Goal: Information Seeking & Learning: Learn about a topic

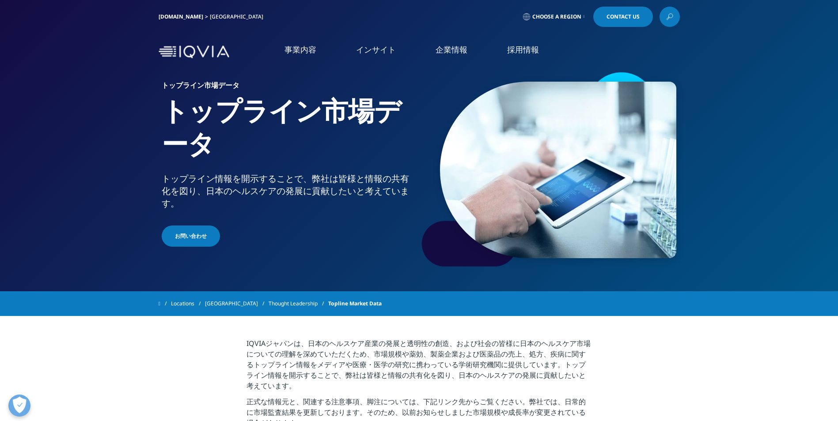
click at [60, 176] on link "市場データ" at bounding box center [63, 171] width 35 height 10
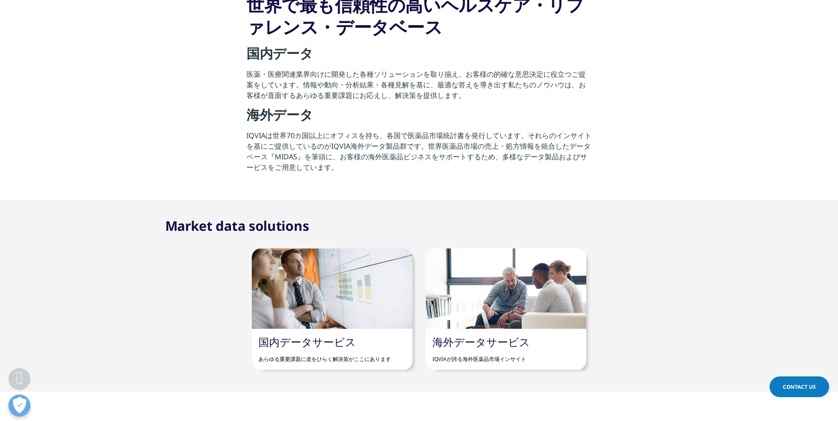
scroll to position [442, 0]
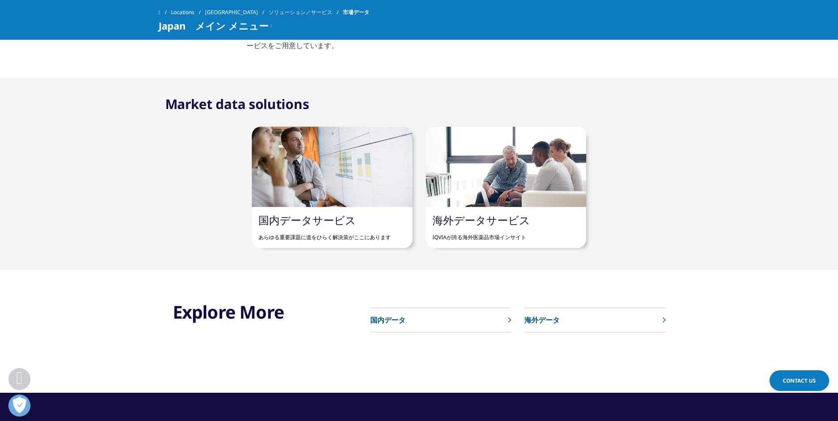
click at [554, 313] on link "海外データ" at bounding box center [594, 320] width 141 height 24
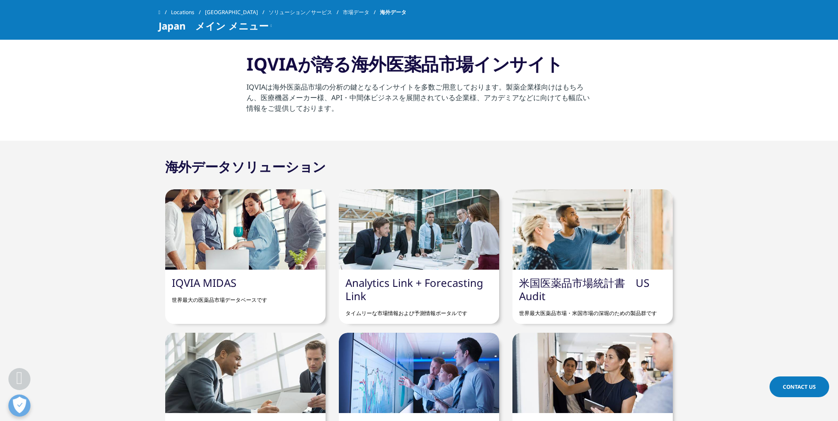
scroll to position [381, 0]
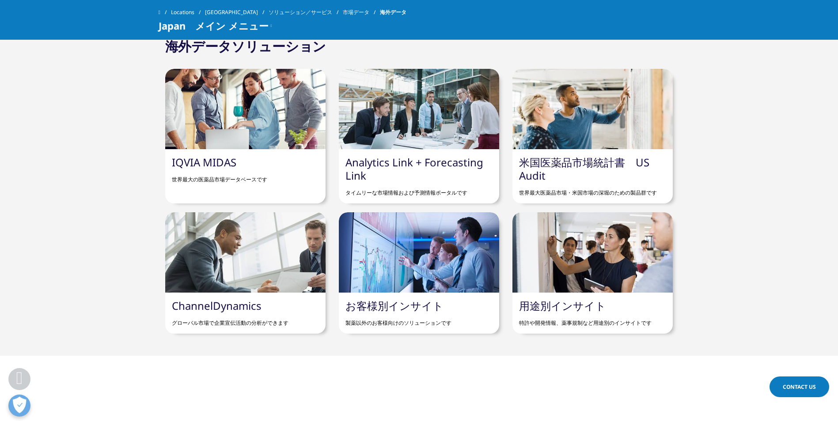
click at [195, 167] on link "IQVIA MIDAS" at bounding box center [204, 162] width 64 height 15
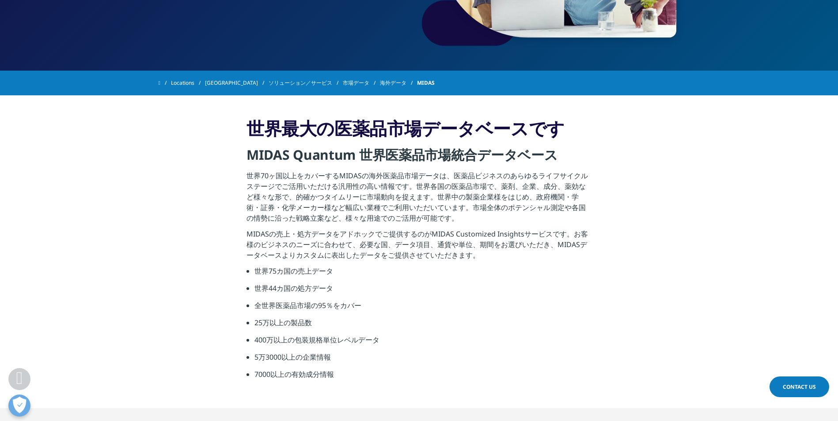
scroll to position [530, 0]
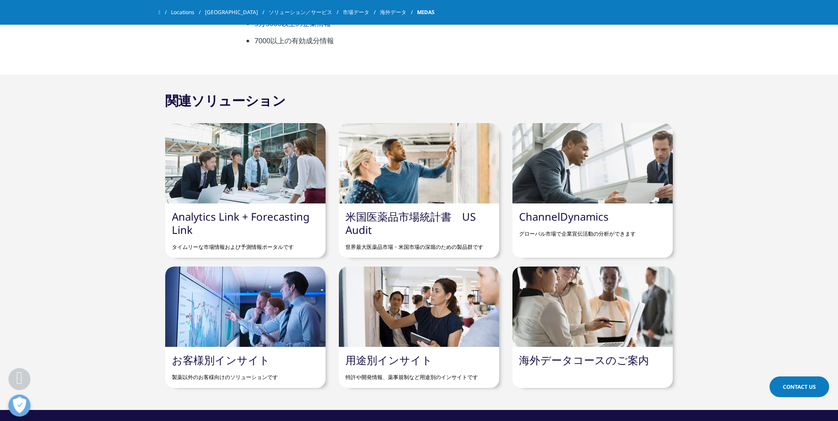
click at [375, 239] on p "世界最大医薬品市場・米国市場の深堀のための製品群です" at bounding box center [418, 244] width 147 height 15
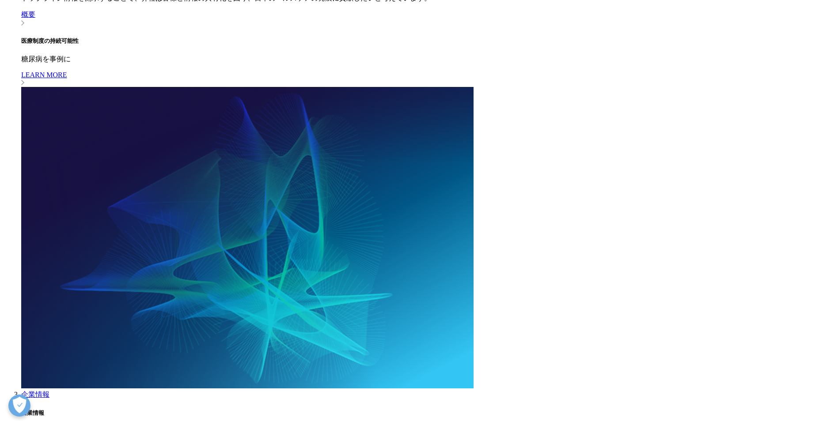
scroll to position [751, 0]
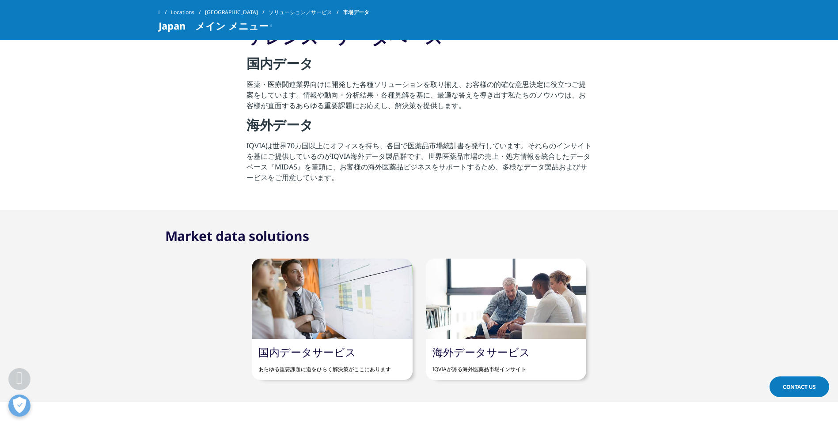
scroll to position [309, 0]
click at [167, 10] on link at bounding box center [165, 12] width 12 height 16
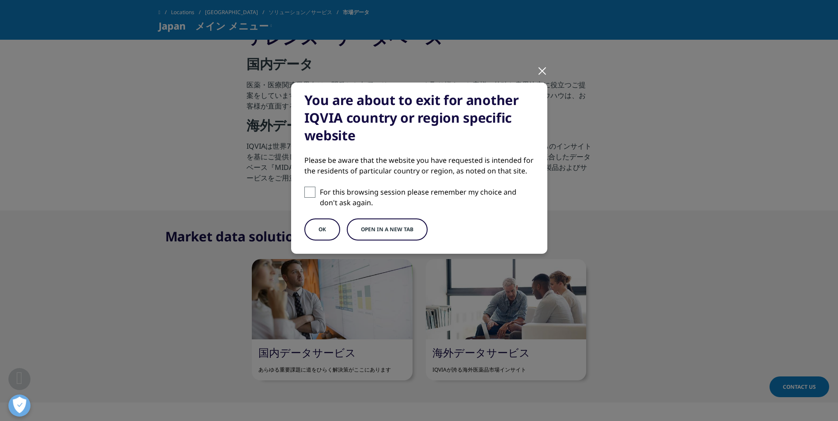
click at [539, 66] on div at bounding box center [542, 70] width 10 height 24
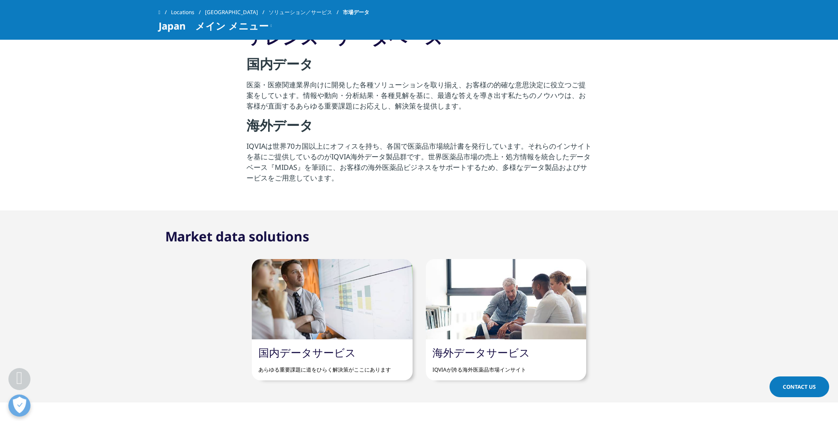
click at [217, 10] on link "[GEOGRAPHIC_DATA]" at bounding box center [237, 12] width 64 height 16
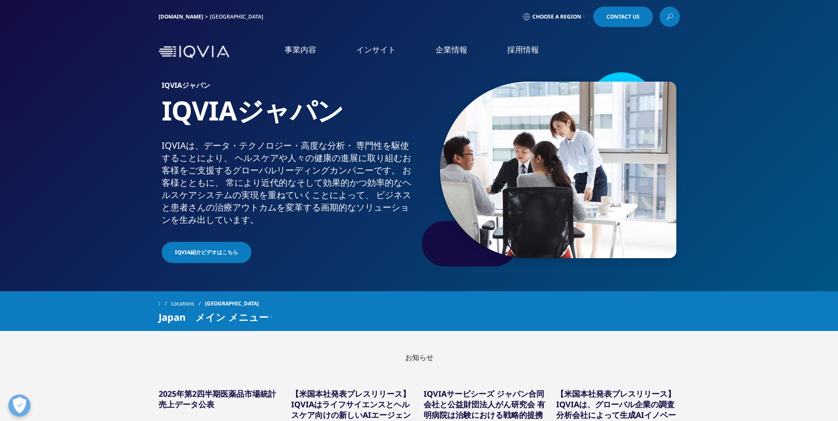
click at [248, 164] on link "概要" at bounding box center [338, 163] width 200 height 8
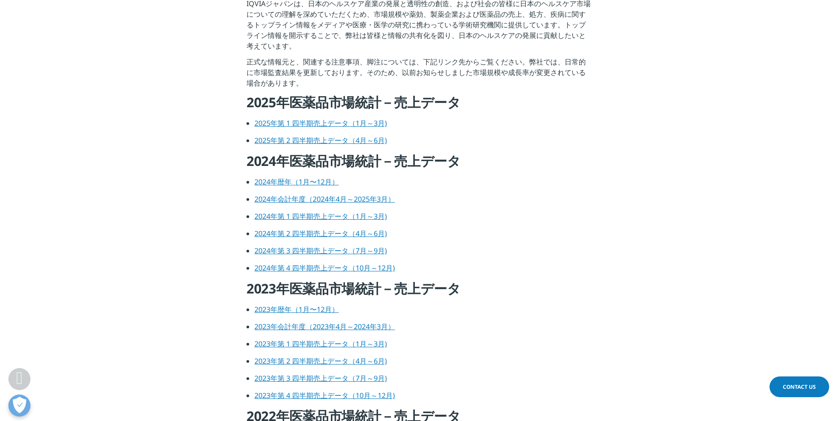
scroll to position [221, 0]
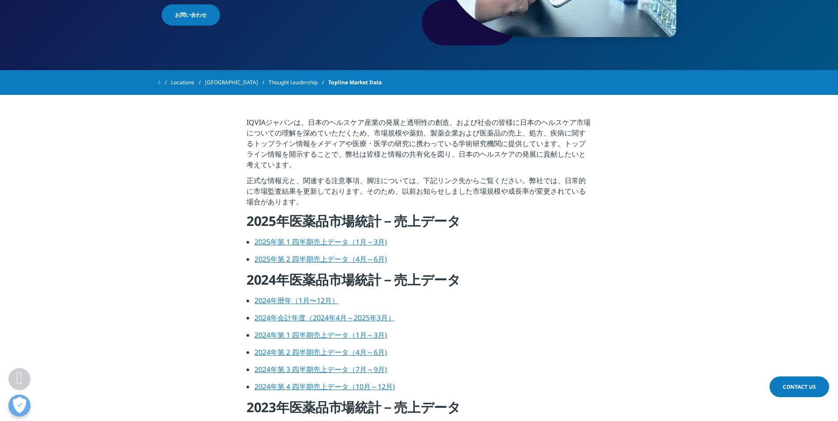
click at [302, 296] on link "2024年暦年（1月〜12月）" at bounding box center [296, 301] width 84 height 10
